Goal: Task Accomplishment & Management: Manage account settings

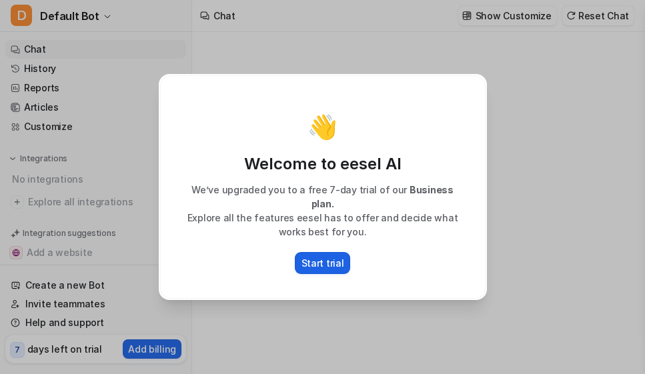
type textarea "**********"
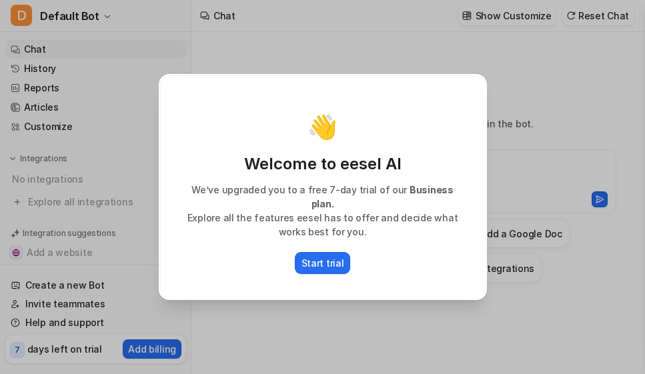
click at [358, 69] on div "👋 Welcome to eesel AI We’ve upgraded you to a free 7-day trial of our Business …" at bounding box center [322, 187] width 349 height 374
click at [325, 259] on p "Start trial" at bounding box center [322, 263] width 43 height 14
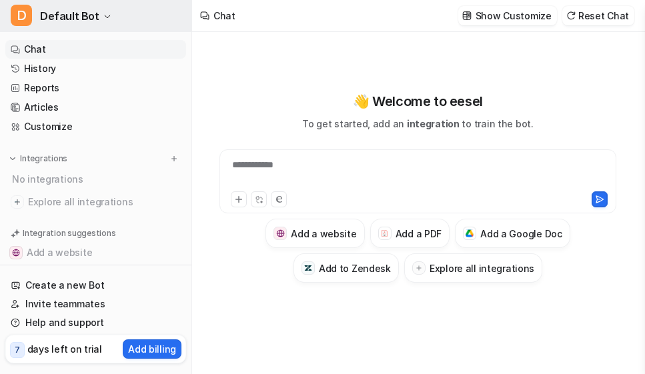
click at [103, 19] on icon "button" at bounding box center [107, 17] width 8 height 8
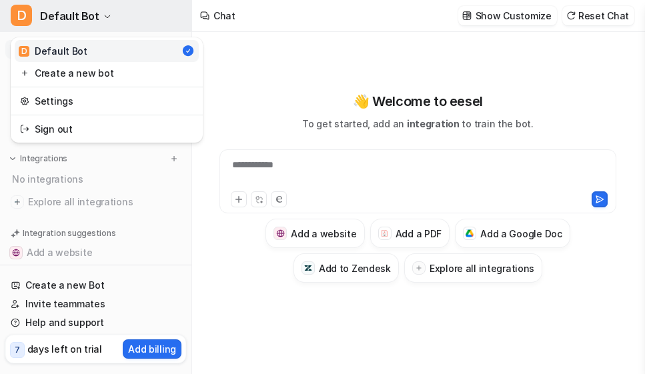
click at [103, 19] on icon "button" at bounding box center [107, 17] width 8 height 8
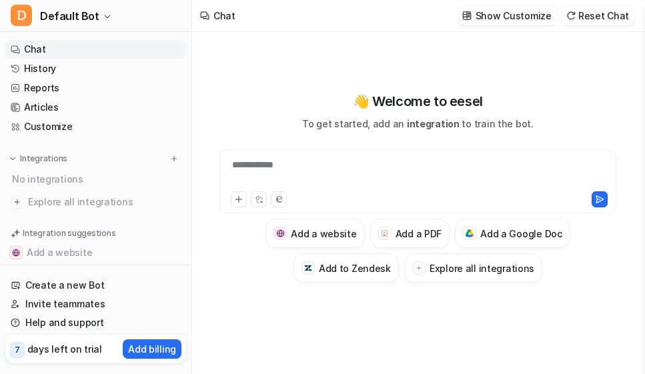
scroll to position [84, 0]
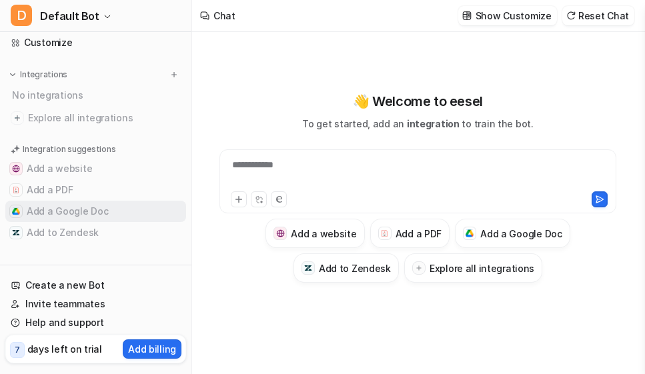
click at [95, 207] on button "Add a Google Doc" at bounding box center [95, 211] width 181 height 21
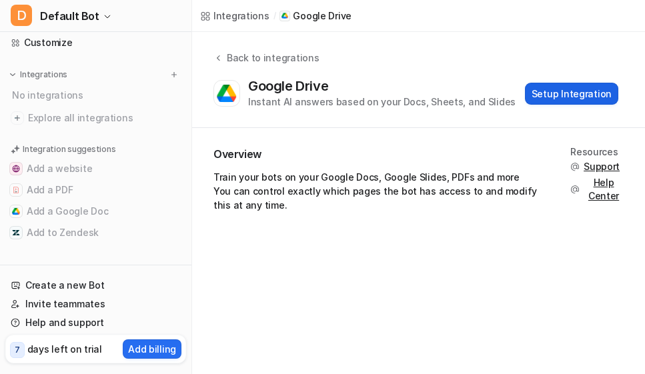
click at [559, 85] on button "Setup Integration" at bounding box center [571, 94] width 93 height 22
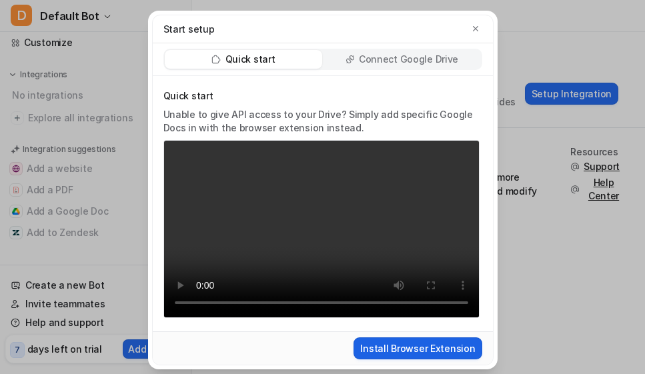
click at [421, 351] on button "Install Browser Extension" at bounding box center [417, 348] width 128 height 22
click at [471, 29] on icon "button" at bounding box center [475, 28] width 9 height 9
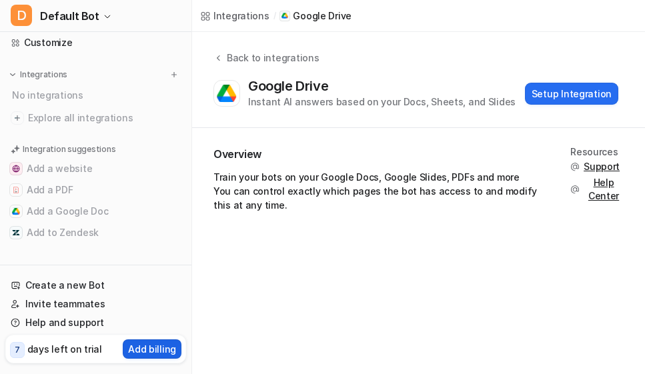
click at [143, 348] on p "Add billing" at bounding box center [152, 349] width 48 height 14
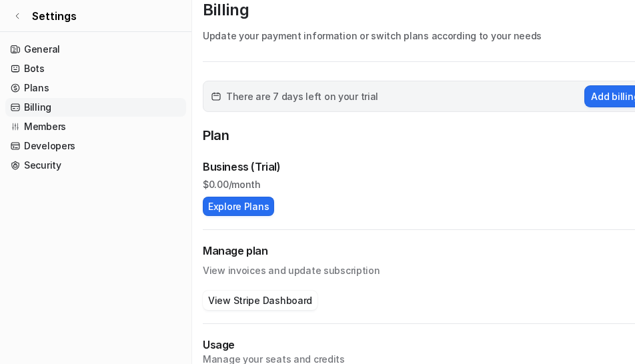
scroll to position [47, 0]
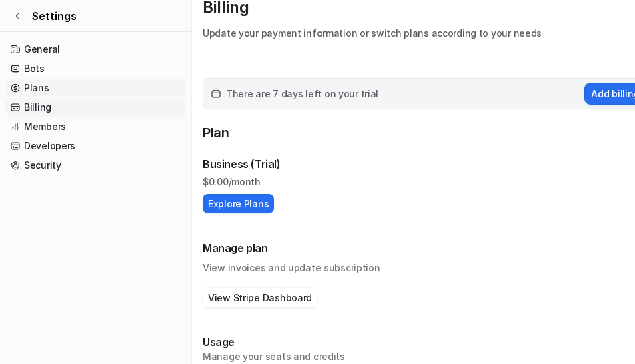
click at [36, 84] on link "Plans" at bounding box center [95, 88] width 181 height 19
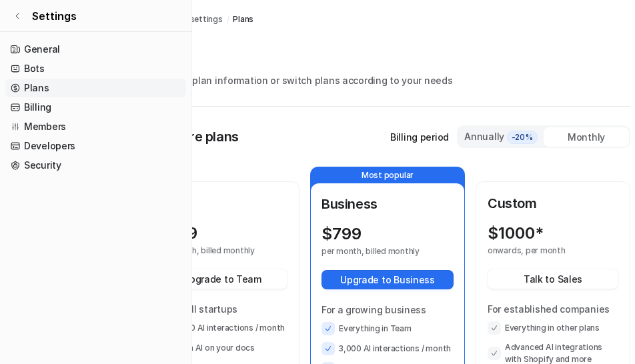
scroll to position [0, 64]
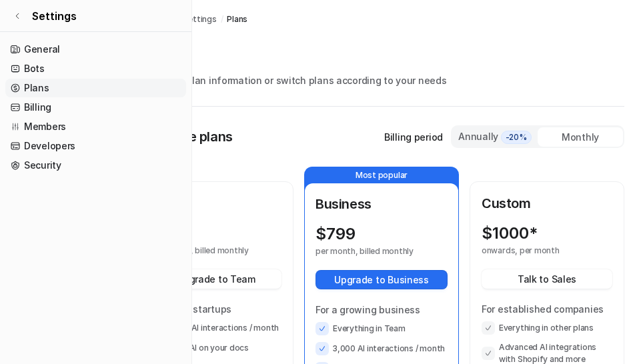
click at [483, 138] on div "Annually -20%" at bounding box center [494, 136] width 75 height 15
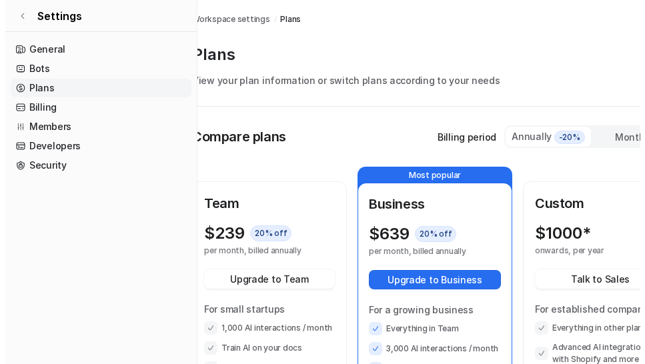
scroll to position [0, 0]
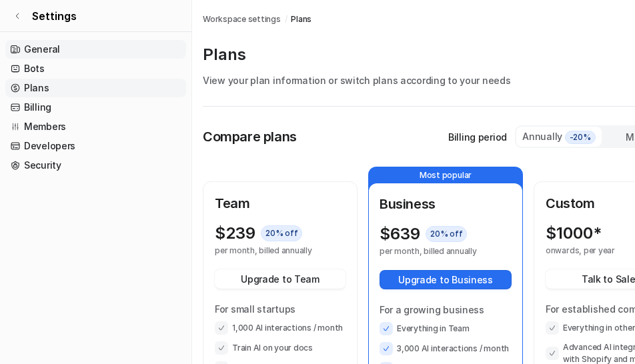
click at [33, 49] on link "General" at bounding box center [95, 49] width 181 height 19
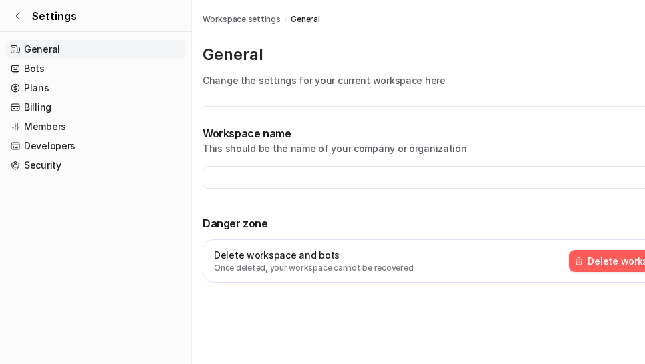
type input "**********"
click at [611, 261] on button "Delete workspace" at bounding box center [623, 261] width 108 height 22
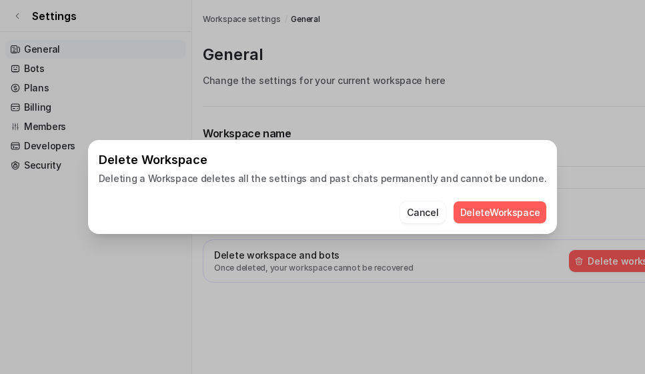
click at [486, 207] on button "Delete Workspace" at bounding box center [499, 212] width 93 height 22
